Goal: Information Seeking & Learning: Find specific fact

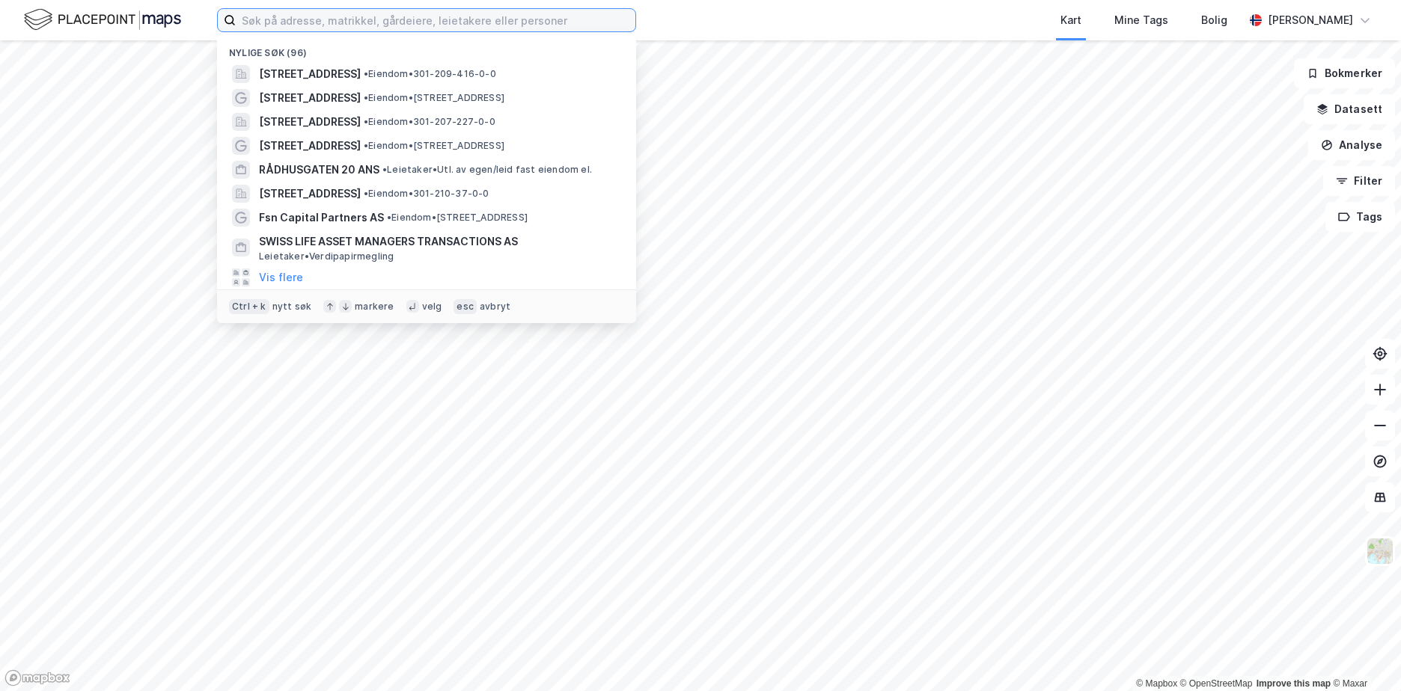
click at [518, 16] on input at bounding box center [436, 20] width 400 height 22
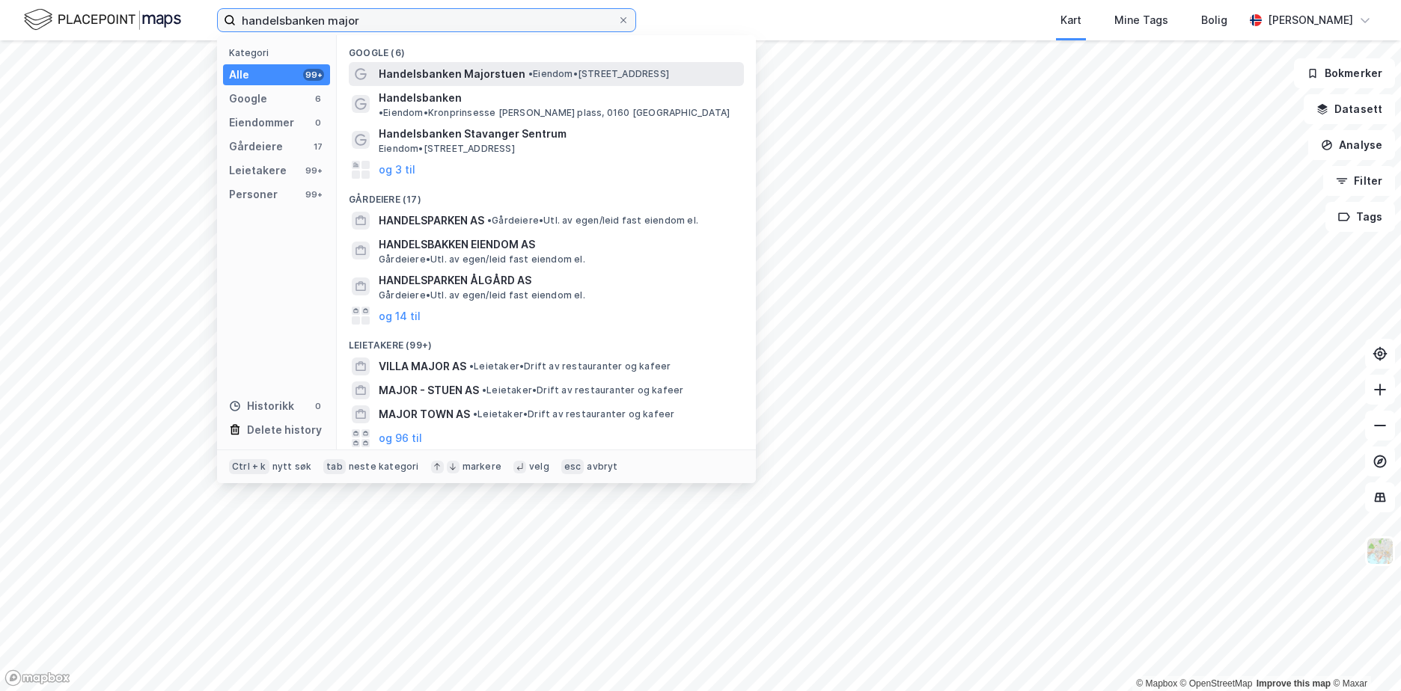
type input "handelsbanken major"
click at [468, 71] on span "Handelsbanken Majorstuen" at bounding box center [452, 74] width 147 height 18
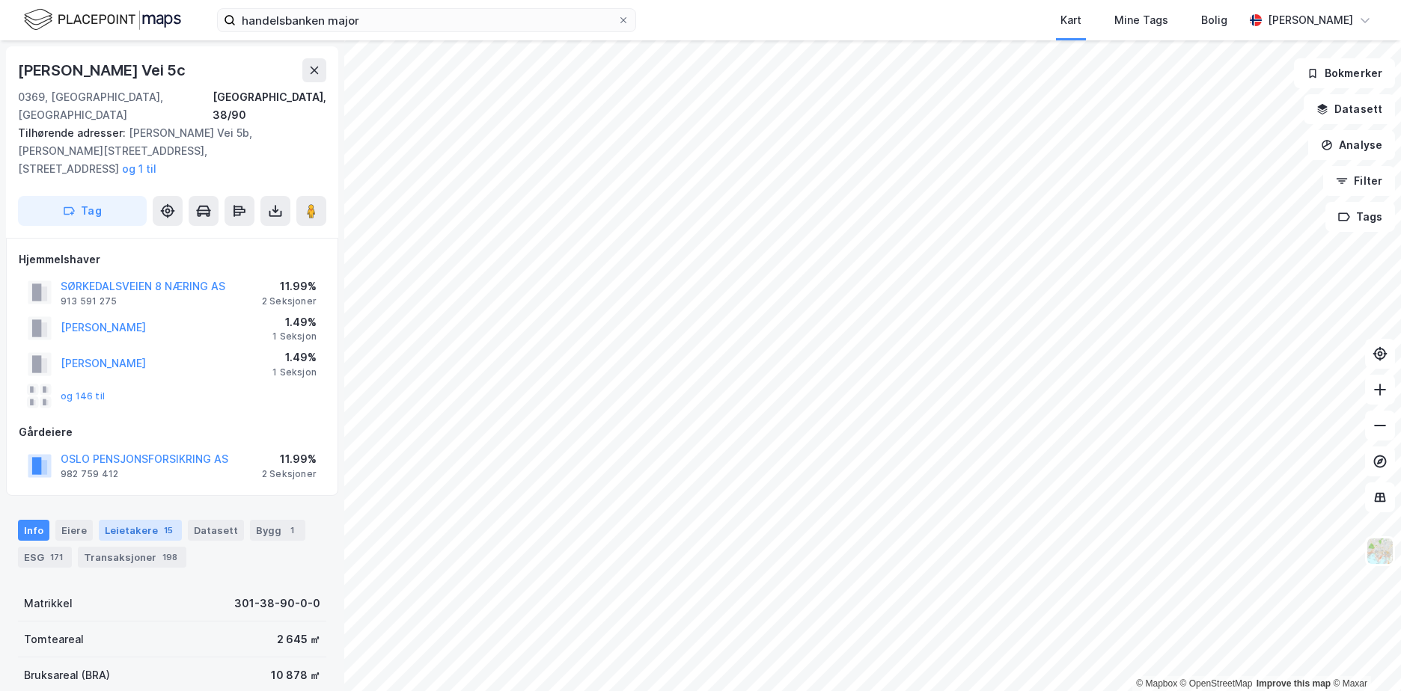
click at [124, 520] on div "Leietakere 15" at bounding box center [140, 530] width 83 height 21
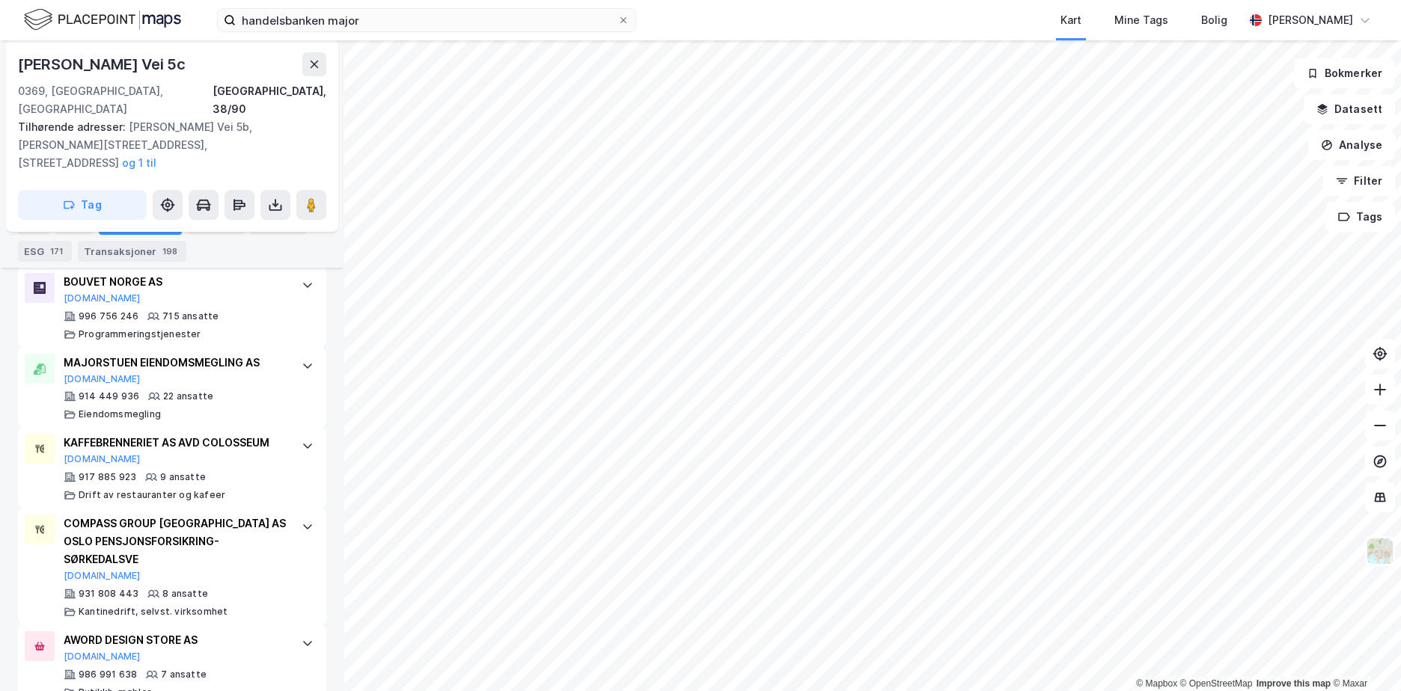
scroll to position [596, 0]
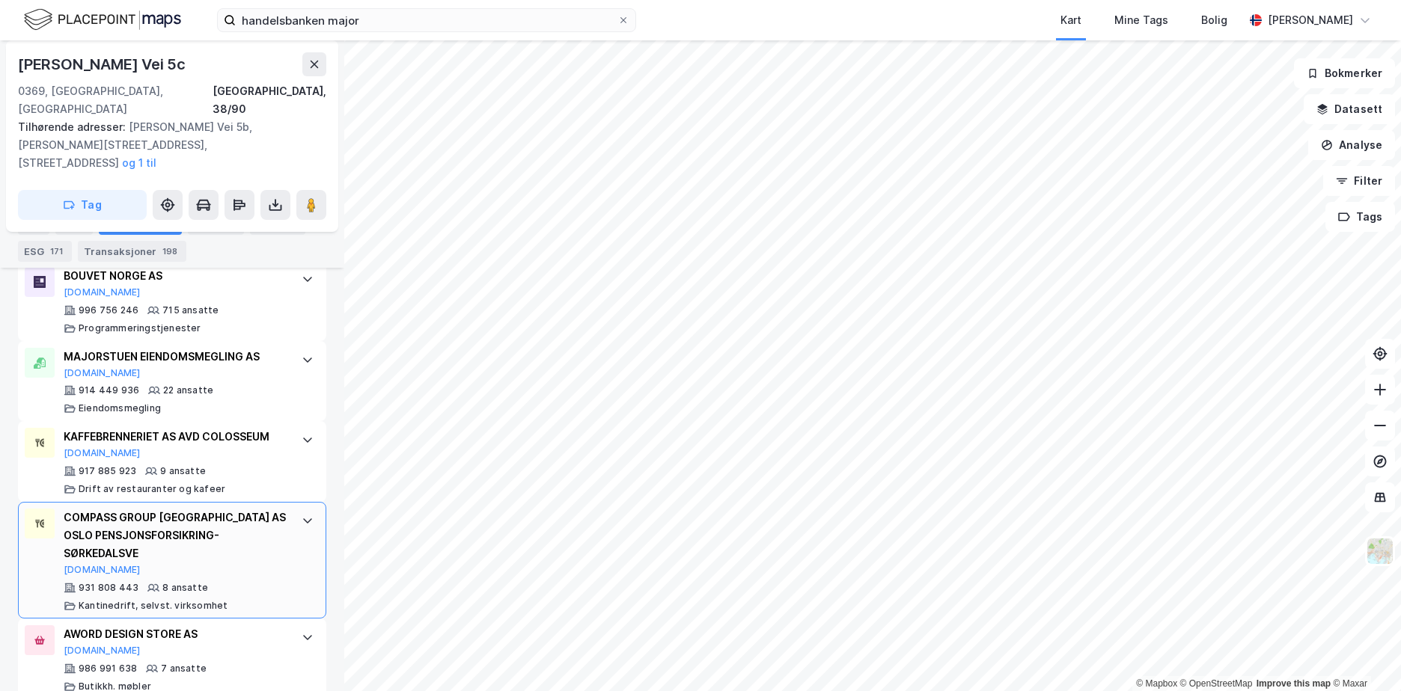
click at [221, 517] on div "COMPASS GROUP [GEOGRAPHIC_DATA] AS OSLO PENSJONSFORSIKRING-SØRKEDALSVE [DOMAIN_…" at bounding box center [175, 542] width 223 height 67
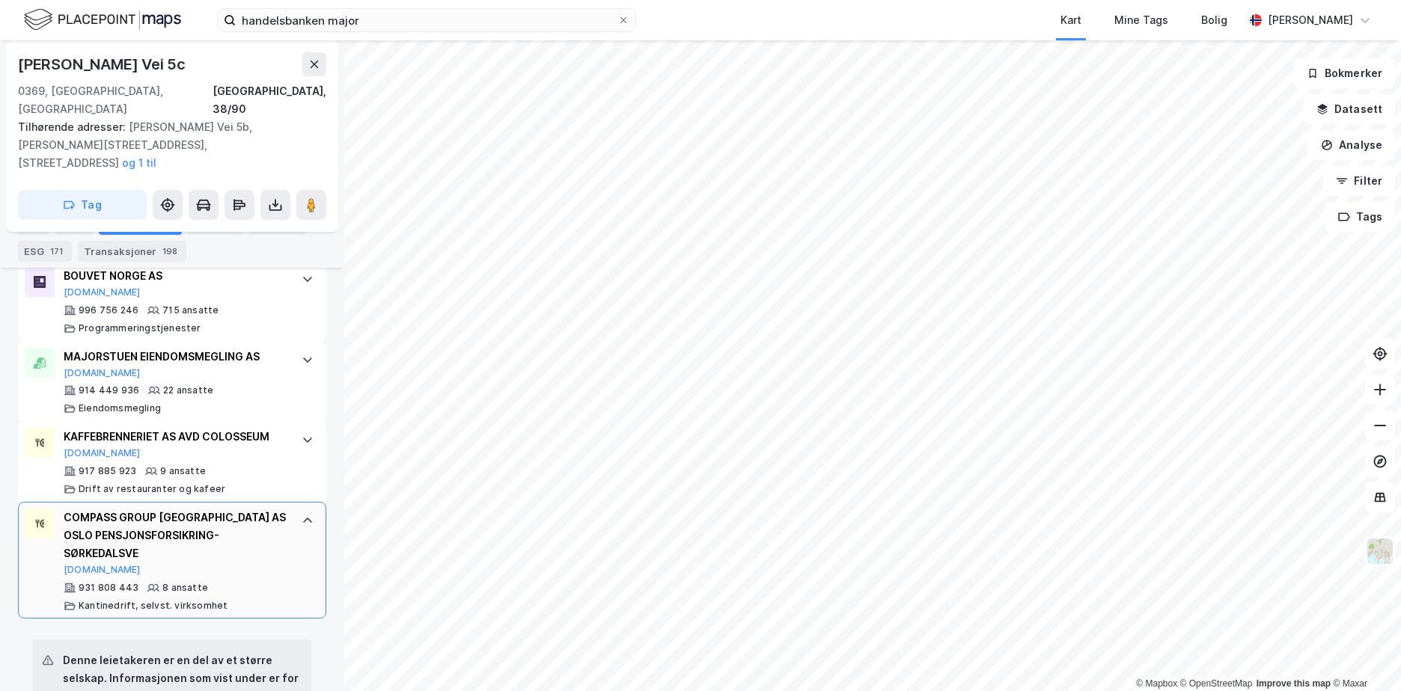
click at [231, 509] on div "COMPASS GROUP [GEOGRAPHIC_DATA] AS OSLO PENSJONSFORSIKRING-SØRKEDALSVE" at bounding box center [175, 536] width 223 height 54
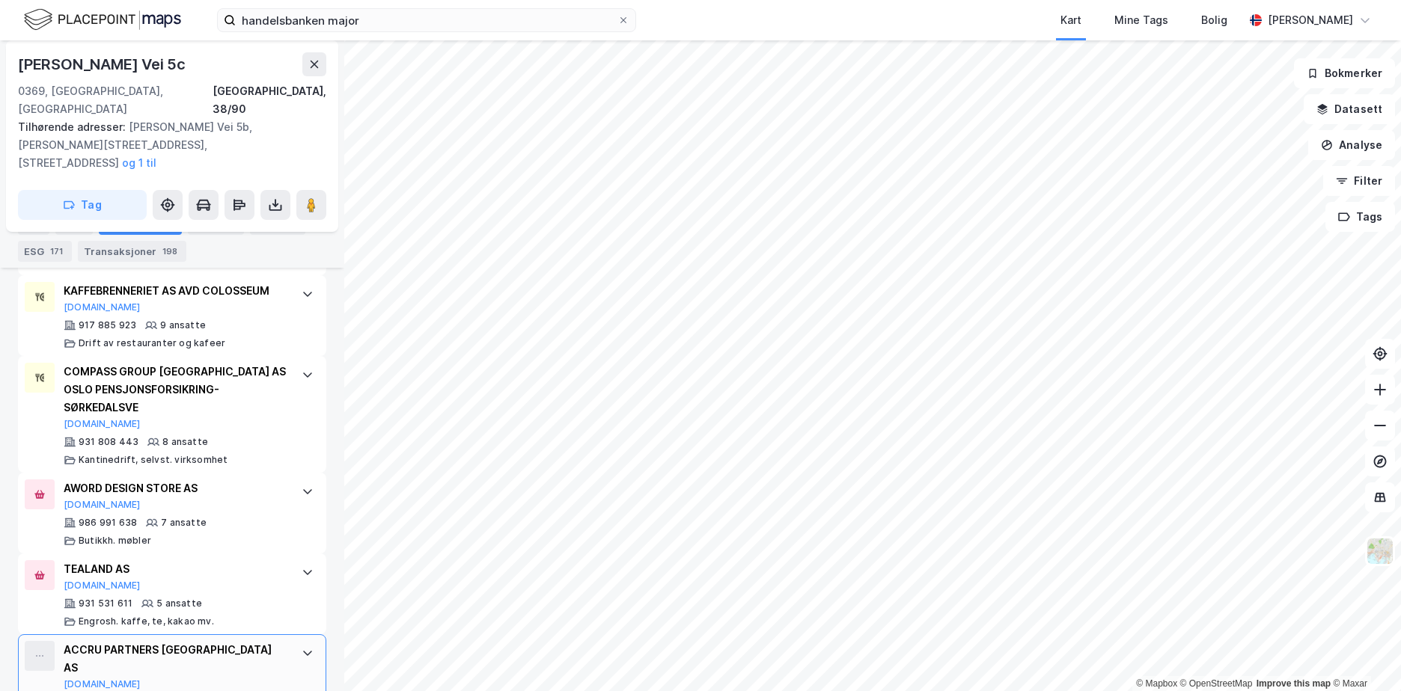
scroll to position [722, 0]
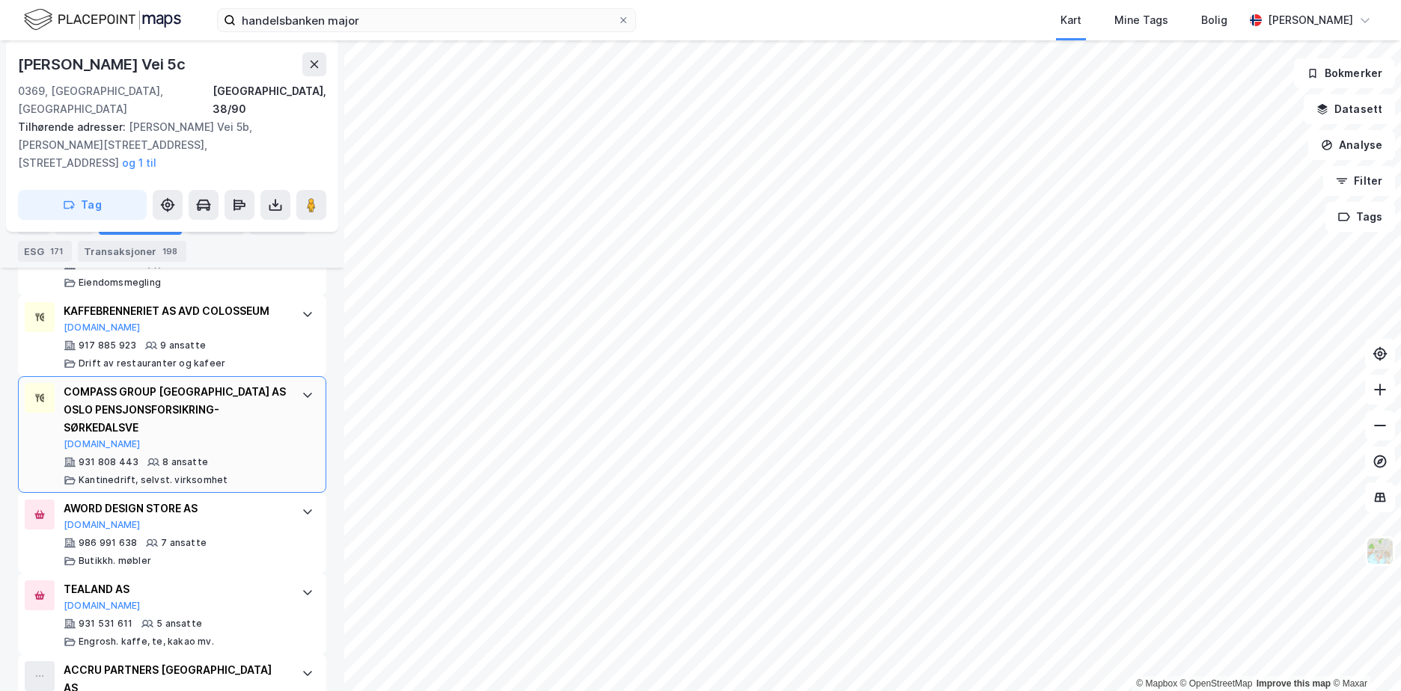
click at [227, 456] on div "931 808 443 8 ansatte [PERSON_NAME], selvst. virksomhet" at bounding box center [175, 471] width 223 height 30
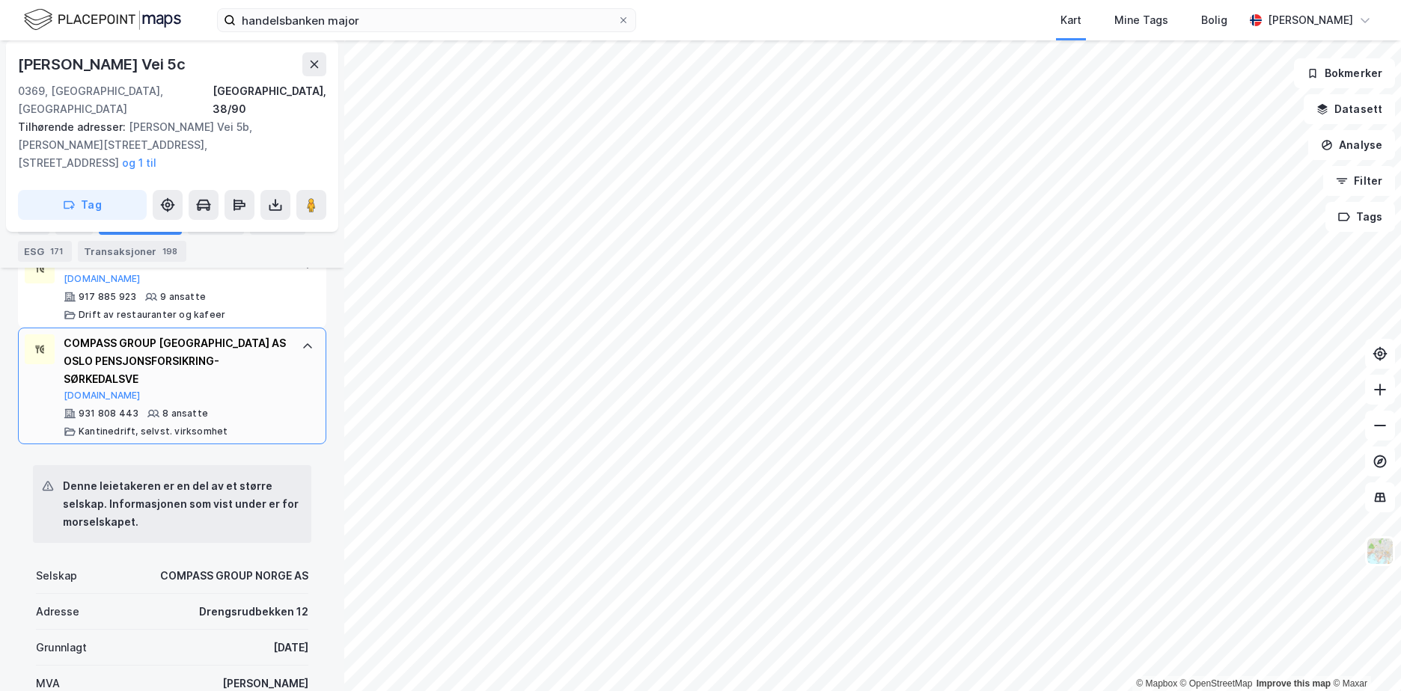
scroll to position [797, 0]
